Goal: Task Accomplishment & Management: Complete application form

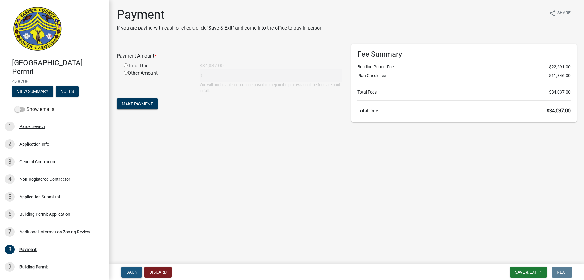
click at [130, 271] on span "Back" at bounding box center [131, 271] width 11 height 5
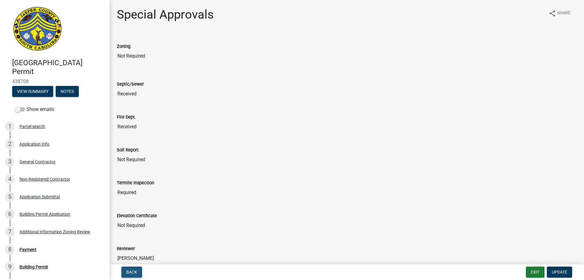
click at [132, 272] on span "Back" at bounding box center [131, 271] width 11 height 5
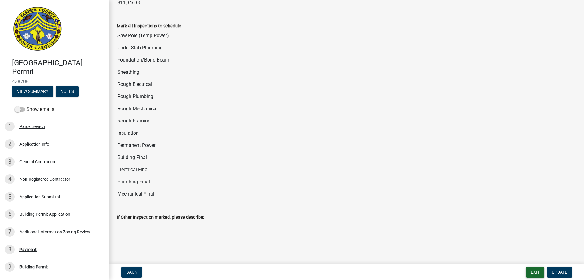
click at [533, 274] on button "Exit" at bounding box center [535, 271] width 19 height 11
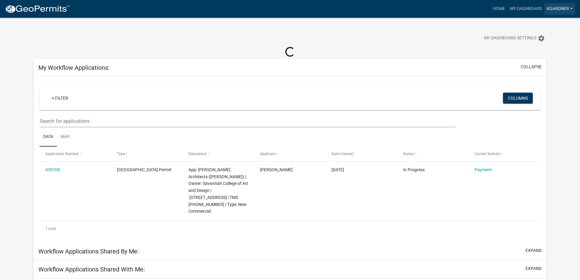
click at [561, 10] on link "kgardner" at bounding box center [559, 9] width 31 height 12
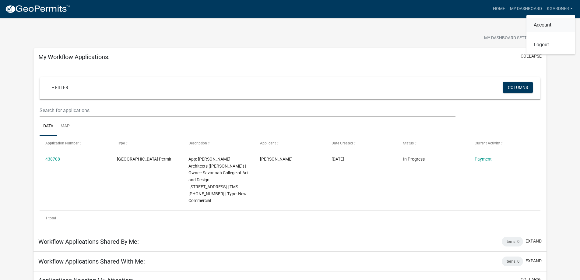
click at [553, 23] on link "Account" at bounding box center [550, 25] width 49 height 15
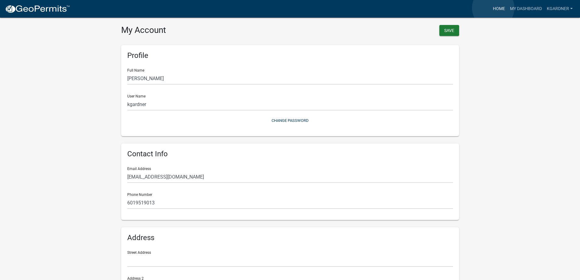
click at [493, 8] on link "Home" at bounding box center [498, 9] width 17 height 12
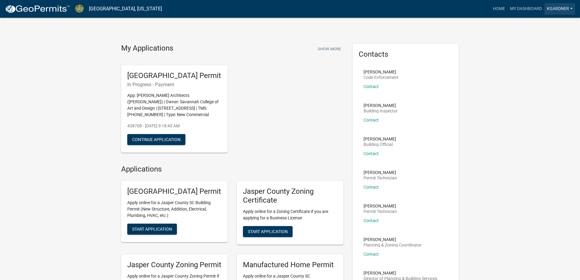
click at [566, 9] on link "kgardner" at bounding box center [559, 9] width 31 height 12
click at [547, 44] on link "Logout" at bounding box center [550, 44] width 49 height 15
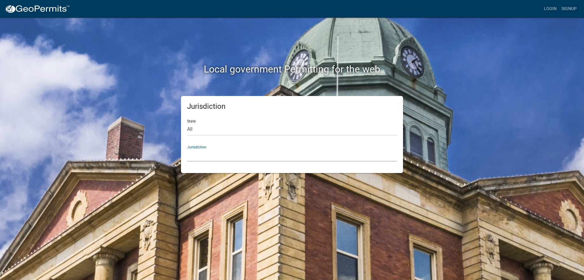
click at [219, 153] on select "[GEOGRAPHIC_DATA], [US_STATE] [GEOGRAPHIC_DATA], [US_STATE][PERSON_NAME][GEOGRA…" at bounding box center [292, 155] width 210 height 12
click at [505, 117] on div "Local government Permitting for the web Jurisdiction State All [US_STATE] [US_S…" at bounding box center [292, 140] width 584 height 280
click at [546, 9] on link "Login" at bounding box center [551, 9] width 18 height 12
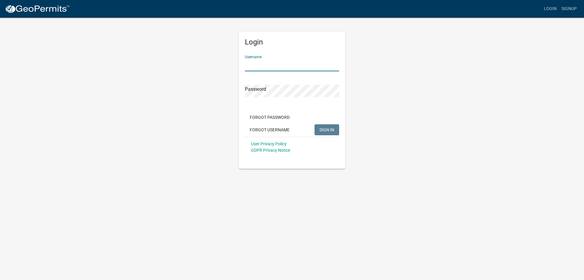
click at [275, 65] on input "Username" at bounding box center [292, 65] width 94 height 12
type input "kgardner"
click at [329, 129] on span "SIGN IN" at bounding box center [326, 129] width 15 height 5
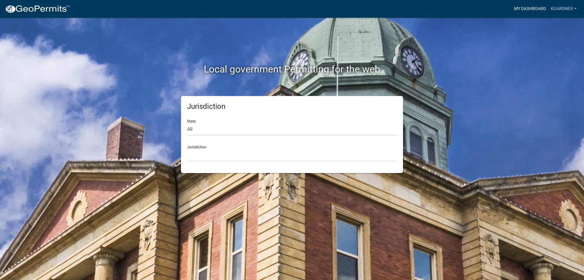
click at [524, 6] on link "My Dashboard" at bounding box center [530, 9] width 37 height 12
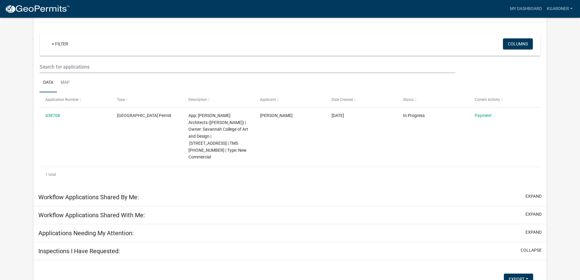
scroll to position [61, 0]
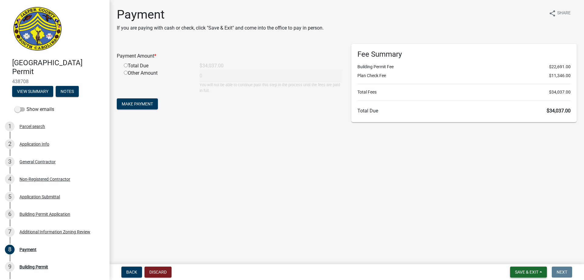
click at [527, 273] on span "Save & Exit" at bounding box center [526, 271] width 23 height 5
click at [512, 253] on button "Save & Exit" at bounding box center [522, 256] width 49 height 15
